Goal: Information Seeking & Learning: Find specific fact

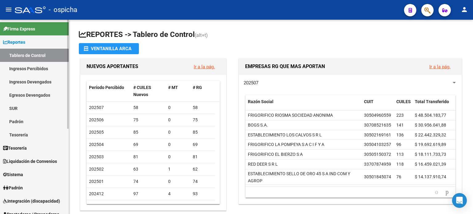
scroll to position [31, 0]
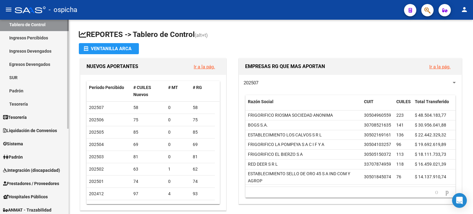
click at [20, 156] on span "Padrón" at bounding box center [13, 157] width 20 height 7
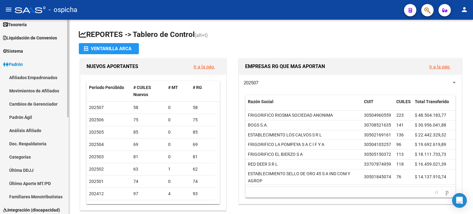
click at [30, 75] on link "Afiliados Empadronados" at bounding box center [34, 77] width 69 height 13
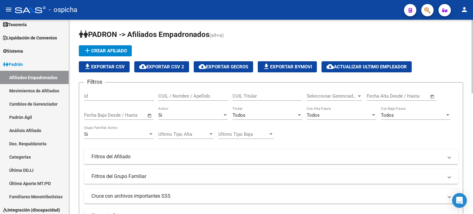
click at [195, 95] on input "CUIL / Nombre / Apellido" at bounding box center [193, 96] width 70 height 6
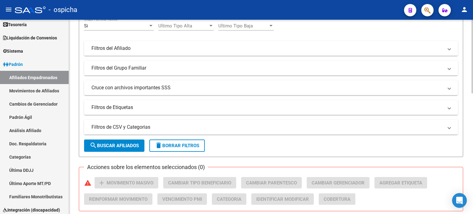
scroll to position [123, 0]
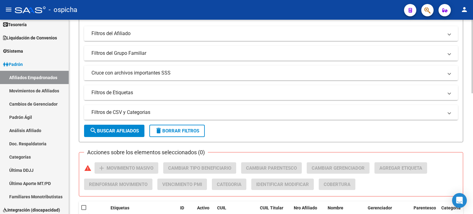
drag, startPoint x: 131, startPoint y: 130, endPoint x: 150, endPoint y: 130, distance: 18.8
click at [131, 130] on span "search Buscar Afiliados" at bounding box center [114, 131] width 49 height 6
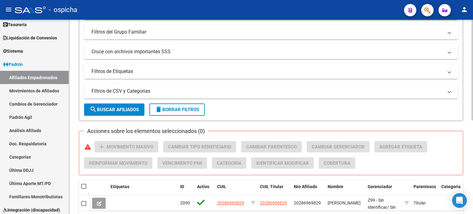
scroll to position [181, 0]
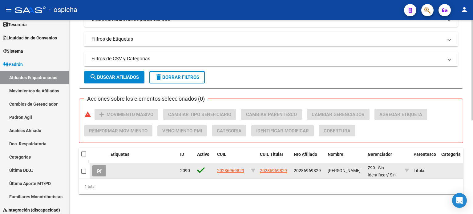
click at [238, 169] on app-link-go-to "20286969829" at bounding box center [230, 170] width 27 height 7
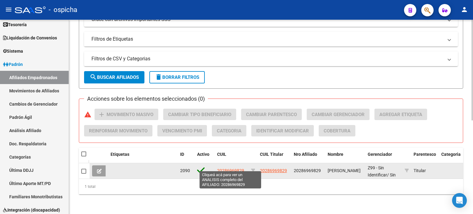
click at [238, 168] on span "20286969829" at bounding box center [230, 170] width 27 height 5
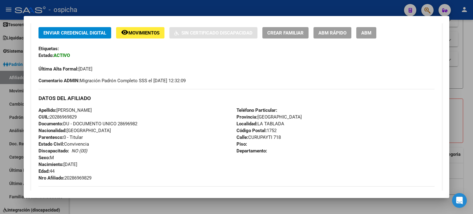
scroll to position [163, 0]
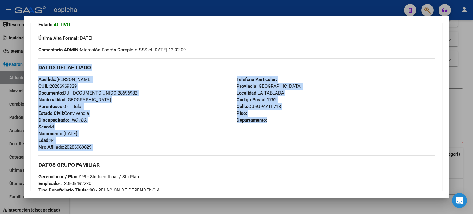
drag, startPoint x: 38, startPoint y: 67, endPoint x: 250, endPoint y: 110, distance: 216.2
click at [276, 129] on div "Enviar Credencial Digital remove_red_eye Movimientos Sin Certificado Discapacid…" at bounding box center [236, 151] width 411 height 311
copy div "DATOS DEL AFILIADO Apellido: [PERSON_NAME] CUIL: 20286969829 Documento: DU - DO…"
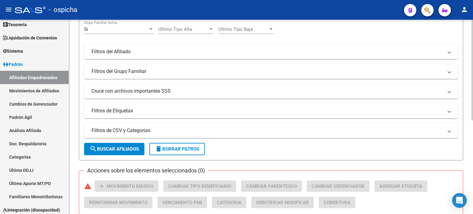
scroll to position [26, 0]
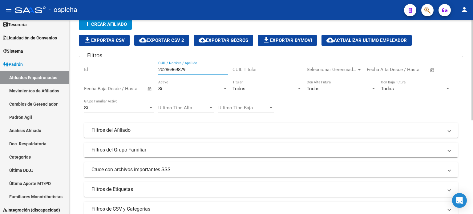
drag, startPoint x: 189, startPoint y: 69, endPoint x: 160, endPoint y: 70, distance: 28.7
click at [160, 70] on input "20286969829" at bounding box center [193, 70] width 70 height 6
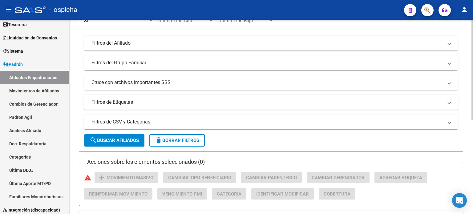
scroll to position [119, 0]
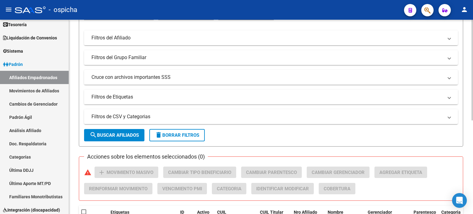
click at [126, 136] on span "search Buscar Afiliados" at bounding box center [114, 135] width 49 height 6
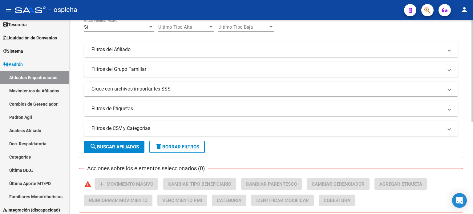
scroll to position [22, 0]
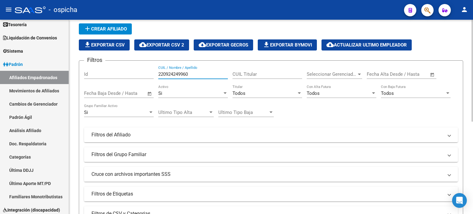
drag, startPoint x: 201, startPoint y: 75, endPoint x: 157, endPoint y: 76, distance: 44.1
click at [157, 76] on div "Filtros Id 220924249960 CUIL / Nombre / Apellido CUIL Titular Seleccionar Geren…" at bounding box center [271, 134] width 374 height 136
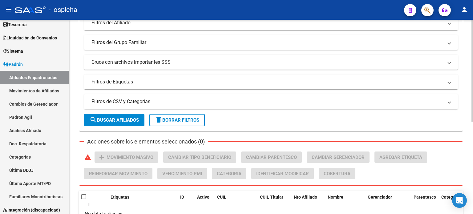
scroll to position [145, 0]
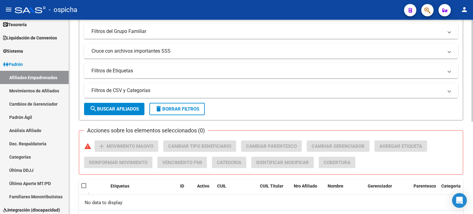
type input "20924249960"
click at [102, 108] on span "search Buscar Afiliados" at bounding box center [114, 109] width 49 height 6
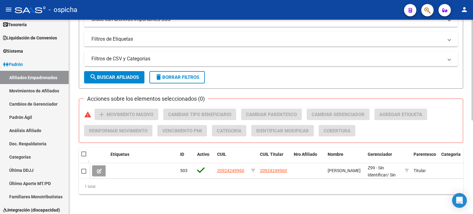
scroll to position [181, 0]
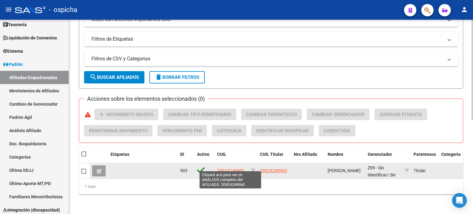
click at [231, 168] on span "20924249960" at bounding box center [230, 170] width 27 height 5
type textarea "20924249960"
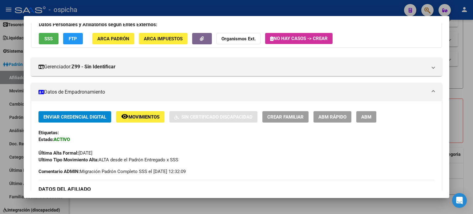
scroll to position [185, 0]
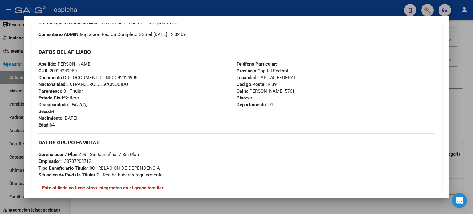
drag, startPoint x: 40, startPoint y: 52, endPoint x: 274, endPoint y: 96, distance: 237.9
click at [304, 105] on div "DATOS DEL AFILIADO Apellido: [PERSON_NAME]: 20924249960 Documento: DU - DOCUMEN…" at bounding box center [237, 86] width 396 height 86
copy div "DATOS DEL AFILIADO Apellido: [PERSON_NAME]: 20924249960 Documento: DU - DOCUMEN…"
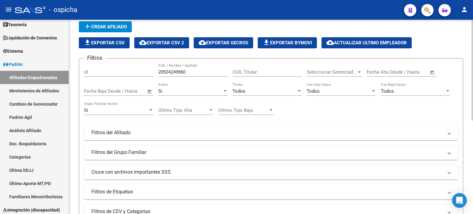
scroll to position [0, 0]
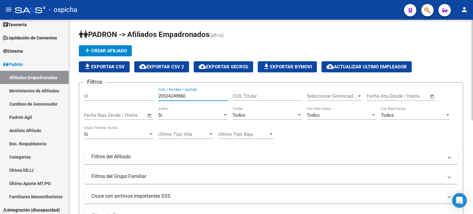
drag, startPoint x: 191, startPoint y: 94, endPoint x: 157, endPoint y: 96, distance: 34.0
click at [157, 96] on div "Filtros Id 20924249960 CUIL / Nombre / Apellido CUIL Titular Seleccionar Gerenc…" at bounding box center [271, 156] width 374 height 136
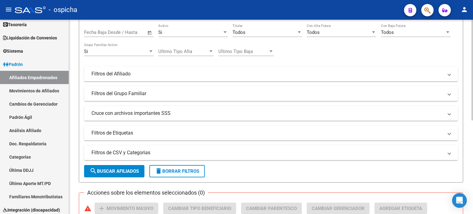
scroll to position [92, 0]
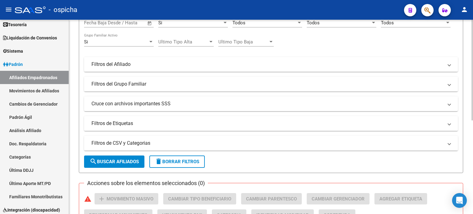
type input "27323169581"
click at [116, 166] on button "search Buscar Afiliados" at bounding box center [114, 162] width 60 height 12
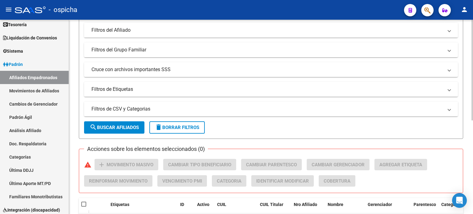
scroll to position [181, 0]
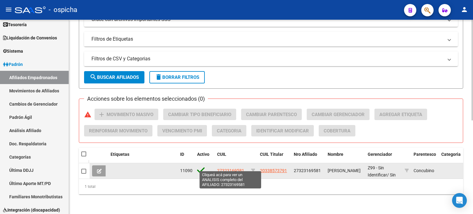
click at [238, 168] on span "27323169581" at bounding box center [230, 170] width 27 height 5
type textarea "27323169581"
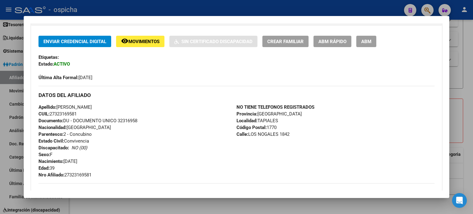
scroll to position [154, 0]
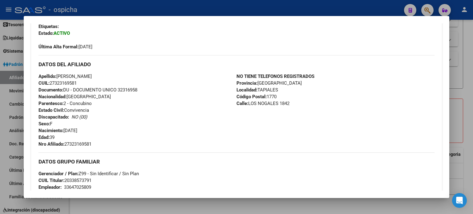
drag, startPoint x: 38, startPoint y: 63, endPoint x: 295, endPoint y: 106, distance: 260.6
click at [295, 106] on div "Enviar Credencial Digital remove_red_eye Movimientos Sin Certificado Discapacid…" at bounding box center [236, 150] width 411 height 291
copy div "DATOS DEL AFILIADO Apellido: [PERSON_NAME] CUIL: 27323169581 Documento: DU - DO…"
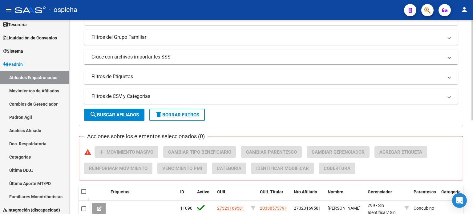
scroll to position [0, 0]
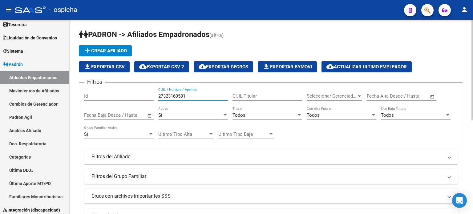
drag, startPoint x: 190, startPoint y: 97, endPoint x: 157, endPoint y: 100, distance: 34.0
click at [157, 99] on div "Filtros Id 27323169581 CUIL / Nombre / Apellido CUIL Titular Seleccionar Gerenc…" at bounding box center [271, 156] width 374 height 136
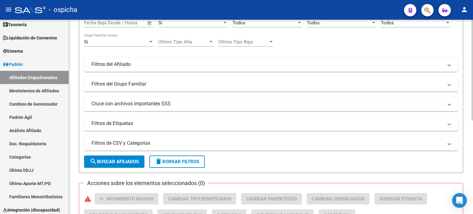
scroll to position [123, 0]
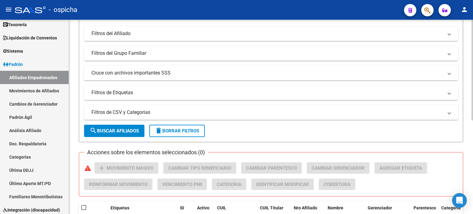
type input "20278991696"
click at [124, 130] on span "search Buscar Afiliados" at bounding box center [114, 131] width 49 height 6
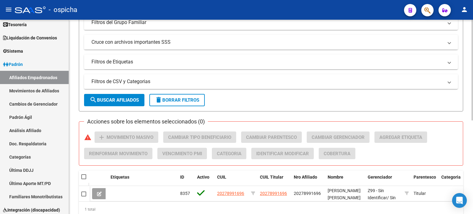
scroll to position [181, 0]
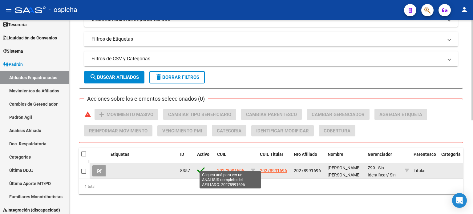
click at [226, 168] on span "20278991696" at bounding box center [230, 170] width 27 height 5
type textarea "20278991696"
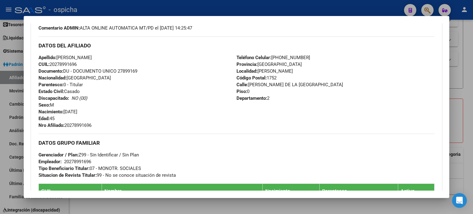
scroll to position [185, 0]
drag, startPoint x: 38, startPoint y: 43, endPoint x: 285, endPoint y: 98, distance: 253.3
click at [285, 98] on div "DATOS DEL AFILIADO Apellido: [PERSON_NAME] CUIL: 20278991696 Documento: DU - DO…" at bounding box center [237, 82] width 396 height 92
copy div "DATOS DEL AFILIADO Apellido: [PERSON_NAME] CUIL: 20278991696 Documento: DU - DO…"
